Goal: Task Accomplishment & Management: Complete application form

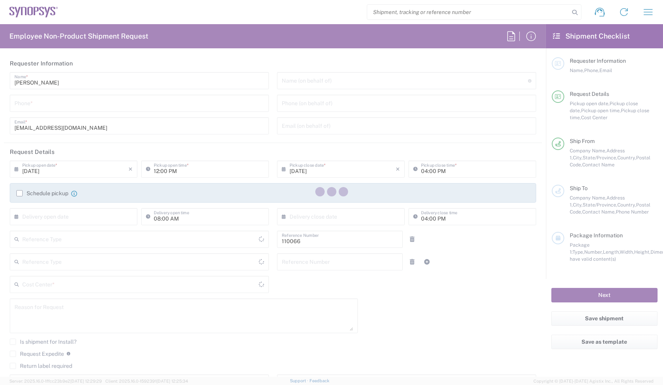
type input "US01, CIO, IT, ESS2 110066"
type input "[GEOGRAPHIC_DATA]"
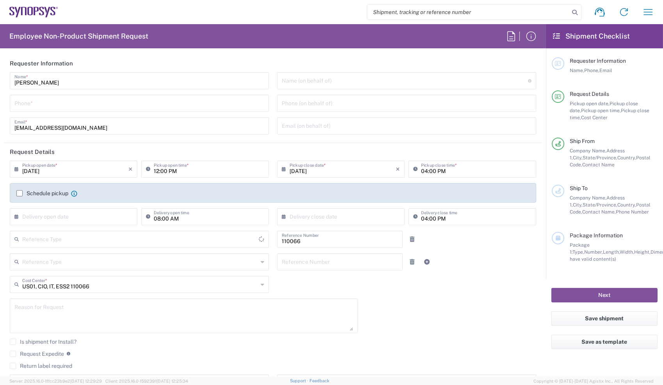
type input "Delivered at Place"
type input "[US_STATE]"
type input "Department"
type input "[GEOGRAPHIC_DATA]"
type input "Headquarters USSV"
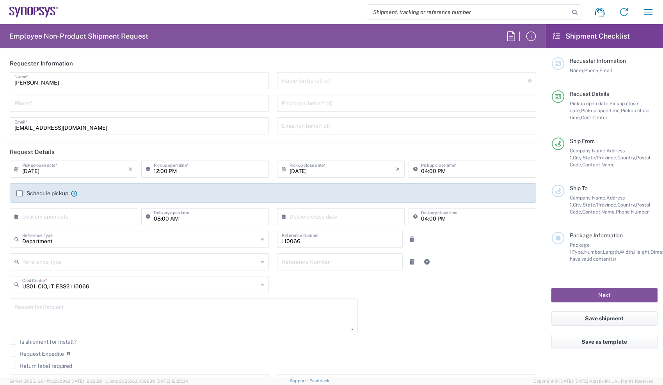
click at [214, 103] on input "tel" at bounding box center [139, 103] width 250 height 14
click at [214, 103] on input "6692462454" at bounding box center [139, 103] width 250 height 14
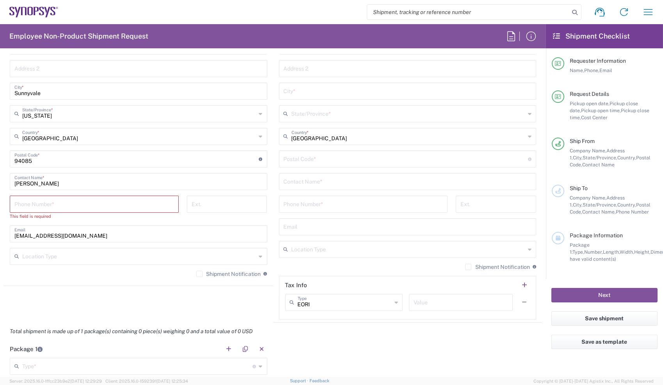
scroll to position [427, 0]
type input "6692462454"
click at [151, 206] on input "tel" at bounding box center [93, 204] width 159 height 14
paste input "6692462454"
type input "6692462454"
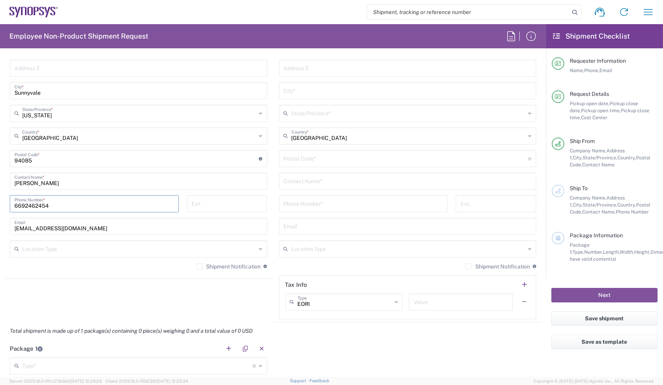
click at [337, 206] on input "tel" at bounding box center [362, 204] width 159 height 14
paste input "6692462454"
type input "6692462454"
click at [314, 223] on input "text" at bounding box center [407, 226] width 248 height 14
click at [361, 225] on input "text" at bounding box center [407, 226] width 248 height 14
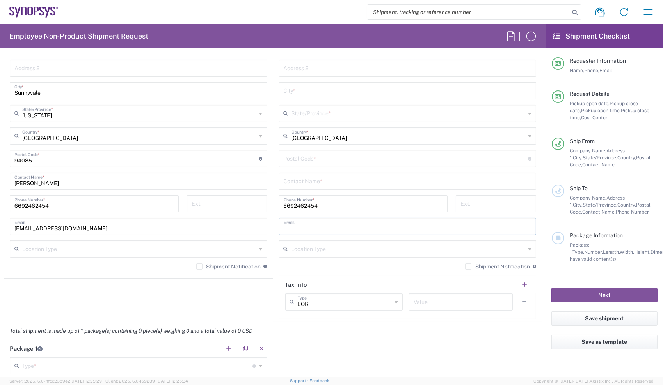
paste input "[PERSON_NAME][EMAIL_ADDRESS][DOMAIN_NAME]"
type input "[PERSON_NAME][EMAIL_ADDRESS][DOMAIN_NAME]"
click at [269, 227] on main "Headquarters USSV Location Headquarters [GEOGRAPHIC_DATA] Agrate Brianza IT01 […" at bounding box center [138, 134] width 269 height 284
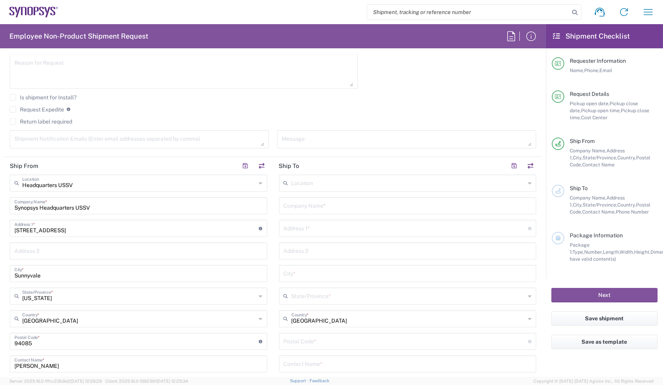
scroll to position [246, 0]
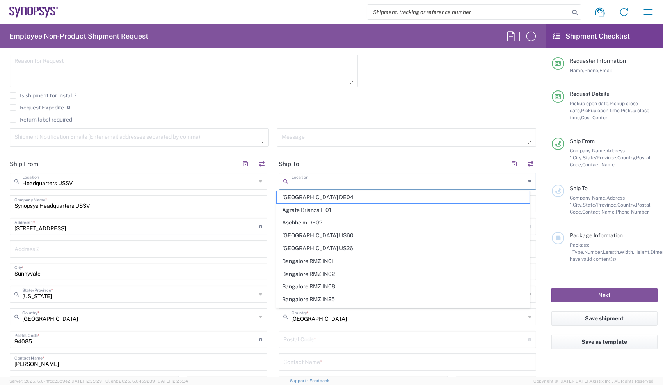
click at [304, 177] on input "text" at bounding box center [408, 181] width 234 height 14
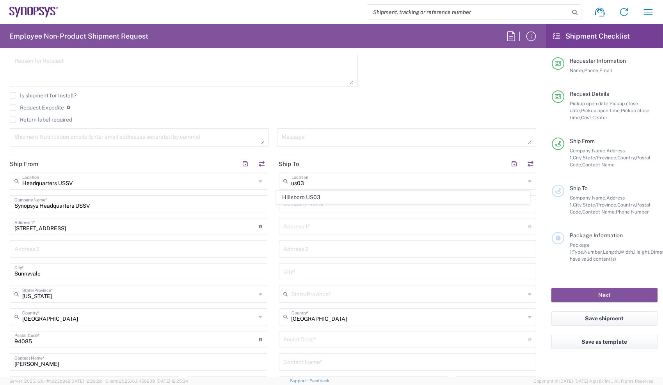
click at [314, 187] on div "us03 Location" at bounding box center [407, 181] width 257 height 17
click at [312, 195] on span "Hillsboro US03" at bounding box center [402, 197] width 253 height 12
type input "Hillsboro US03"
type input "Synopsys Inc"
type input "[STREET_ADDRESS][PERSON_NAME]"
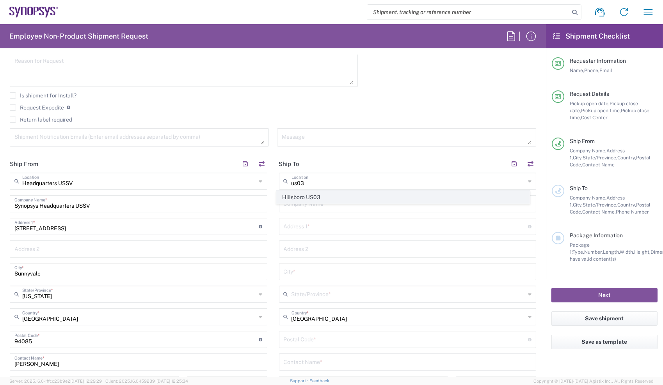
type input "Suite 400"
type input "Hillsboro"
type input "[US_STATE]"
type input "97124"
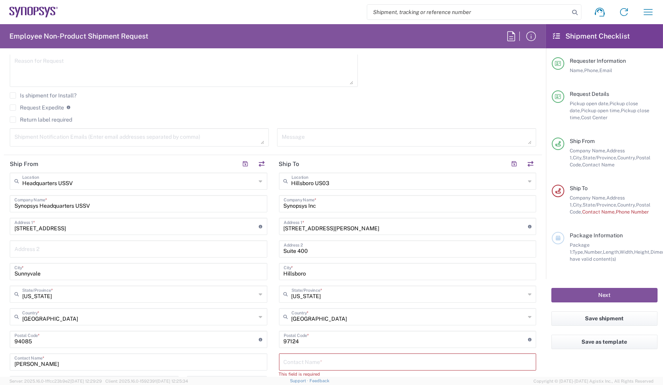
scroll to position [310, 0]
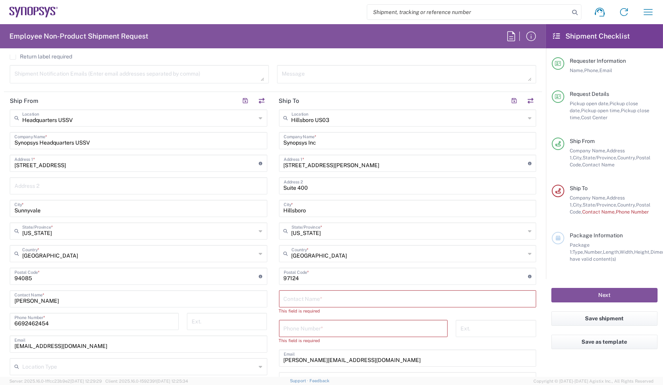
click at [317, 294] on input "text" at bounding box center [407, 299] width 248 height 14
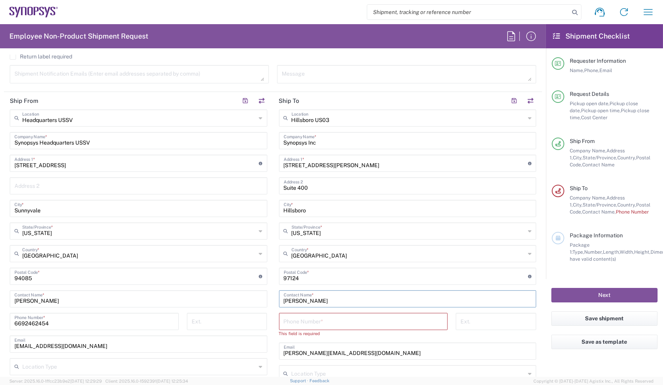
type input "[PERSON_NAME]"
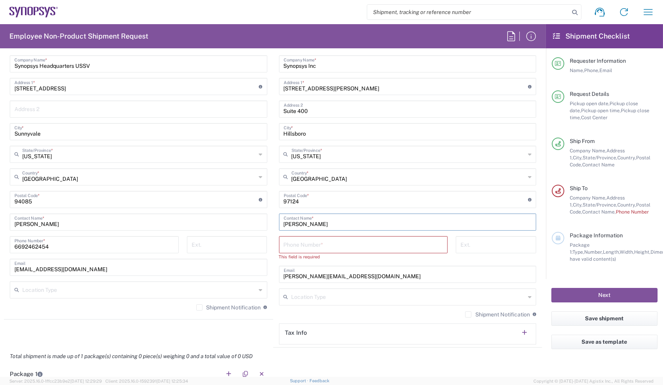
scroll to position [387, 0]
click at [76, 240] on input "6692462454" at bounding box center [93, 244] width 159 height 14
click at [301, 244] on input "tel" at bounding box center [362, 244] width 159 height 14
paste input "6692462454"
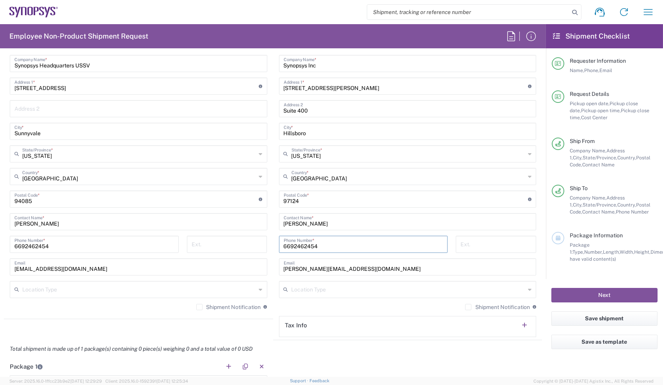
type input "6692462454"
click at [267, 260] on main "Headquarters USSV Location Headquarters [GEOGRAPHIC_DATA] Agrate Brianza IT01 […" at bounding box center [138, 174] width 269 height 284
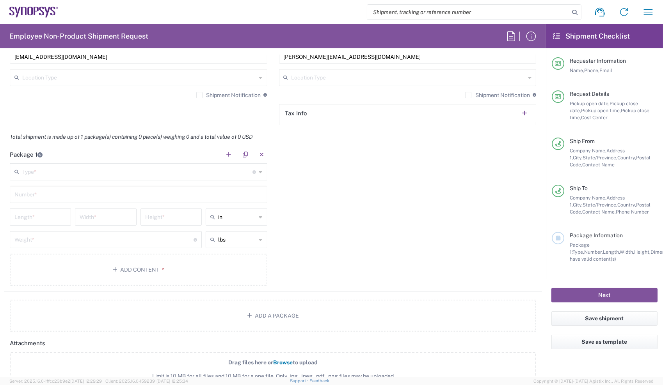
scroll to position [600, 0]
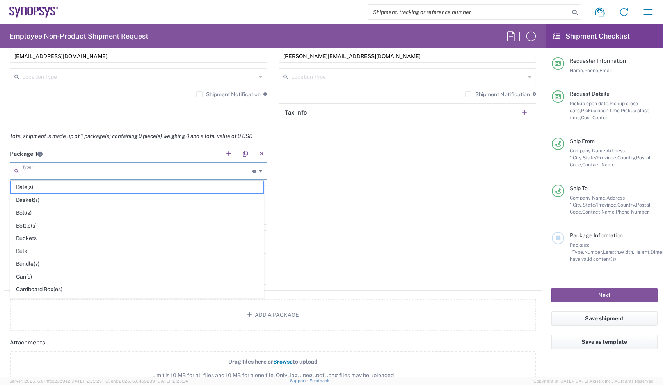
click at [160, 169] on input "text" at bounding box center [137, 171] width 230 height 14
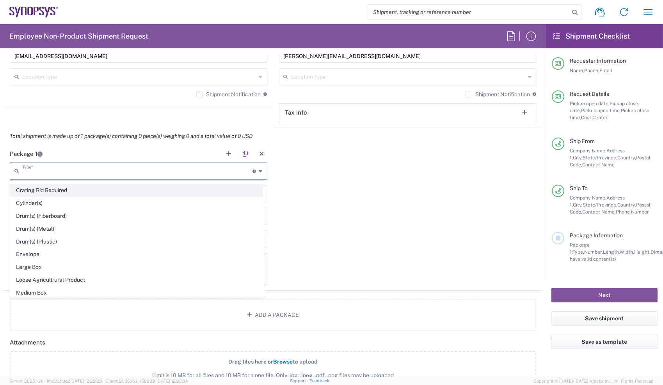
scroll to position [165, 0]
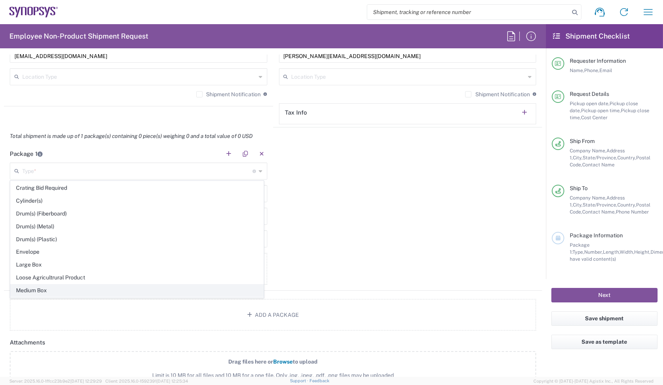
click at [83, 289] on span "Medium Box" at bounding box center [137, 291] width 253 height 12
type input "Medium Box"
type input "13"
type input "11.5"
type input "2.5"
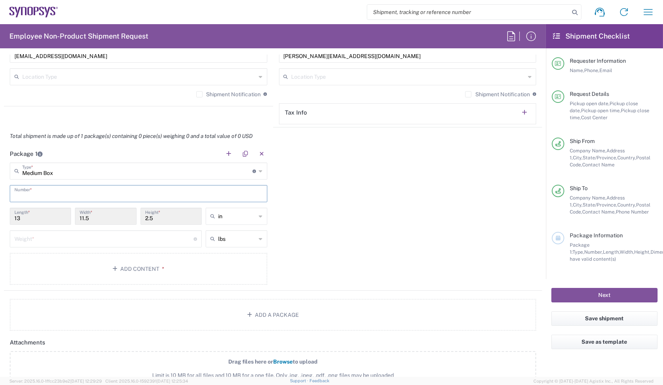
click at [82, 191] on input "text" at bounding box center [138, 193] width 248 height 14
type input "1"
click at [65, 243] on input "number" at bounding box center [103, 239] width 179 height 14
click at [65, 243] on input "1" at bounding box center [103, 239] width 179 height 14
type input "10"
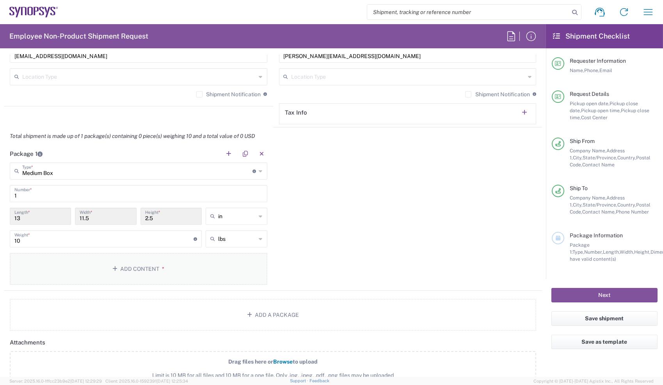
click at [103, 254] on button "Add Content *" at bounding box center [138, 269] width 257 height 32
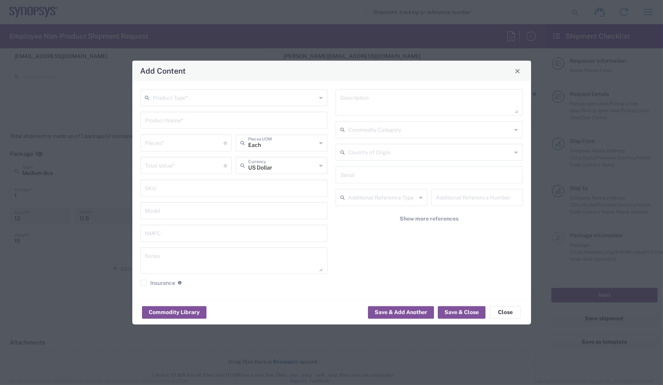
click at [273, 101] on input "text" at bounding box center [235, 97] width 164 height 14
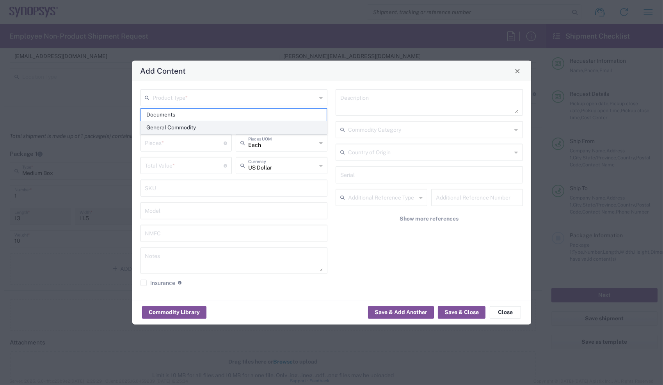
click at [263, 123] on span "General Commodity" at bounding box center [234, 128] width 186 height 12
type input "General Commodity"
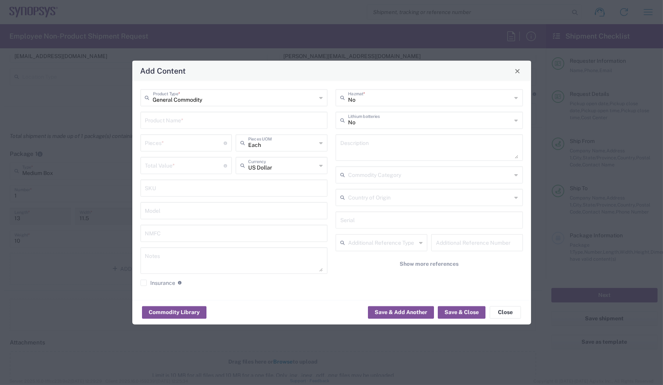
click at [267, 120] on input "text" at bounding box center [234, 120] width 178 height 14
type input "Dell Laptop"
type input "1"
type input "Each"
type input "1000"
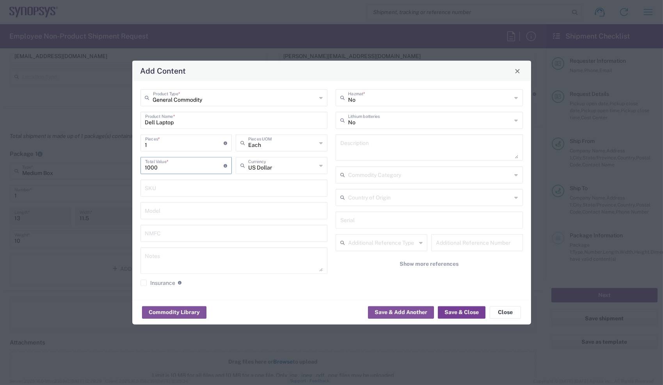
click at [456, 313] on button "Save & Close" at bounding box center [462, 312] width 48 height 12
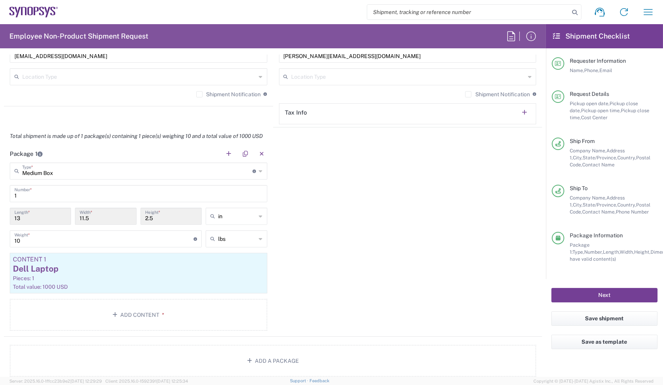
click at [570, 294] on button "Next" at bounding box center [604, 295] width 106 height 14
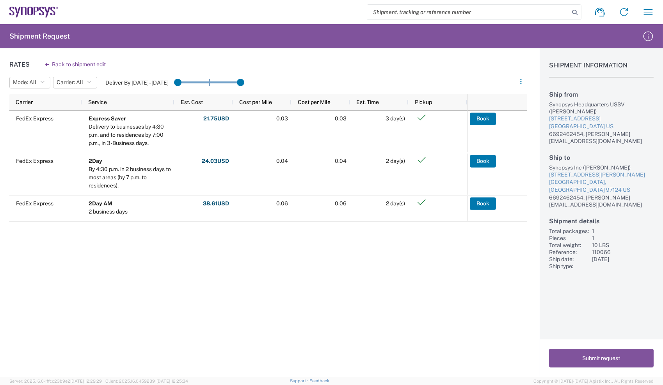
click at [379, 335] on div "Rates Back to shipment edit Mode: All All SMAL Carrier: All All FedEx Express D…" at bounding box center [263, 212] width 527 height 329
